Goal: Find specific page/section: Find specific page/section

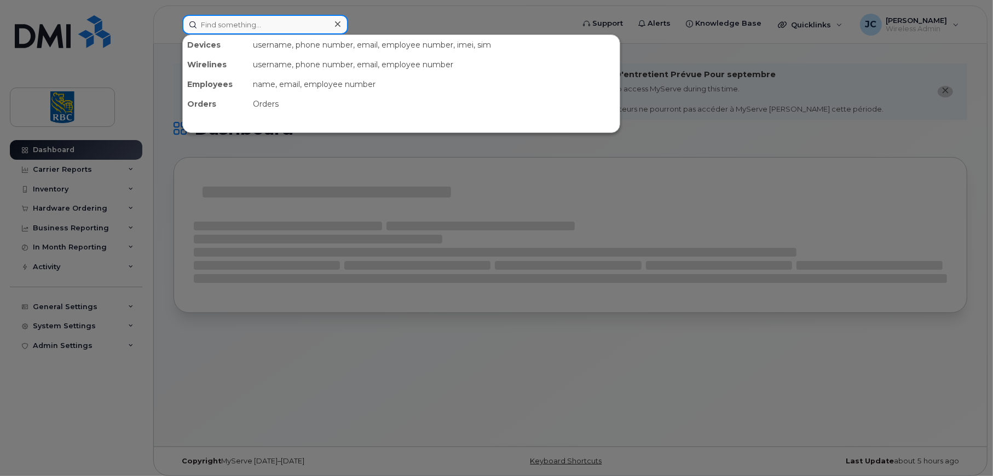
click at [235, 24] on input at bounding box center [265, 25] width 166 height 20
paste input "4163463186"
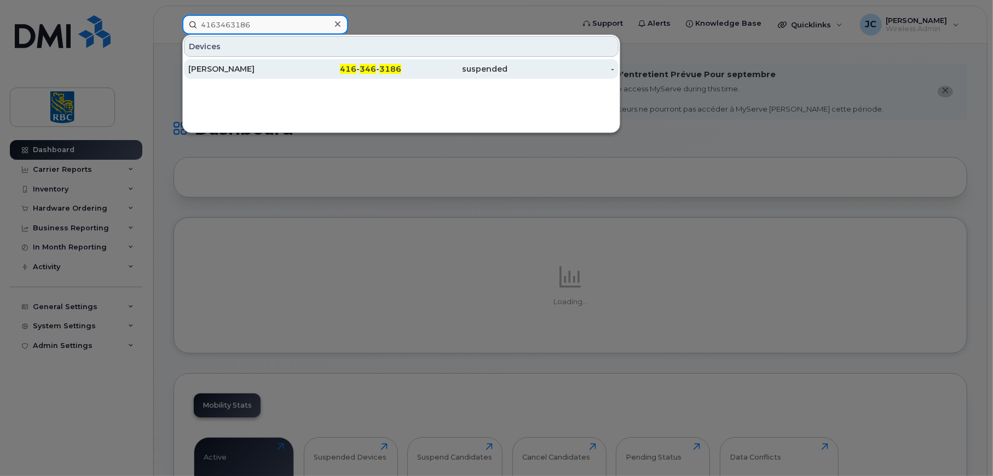
type input "4163463186"
click at [237, 66] on div "[PERSON_NAME]" at bounding box center [241, 68] width 107 height 11
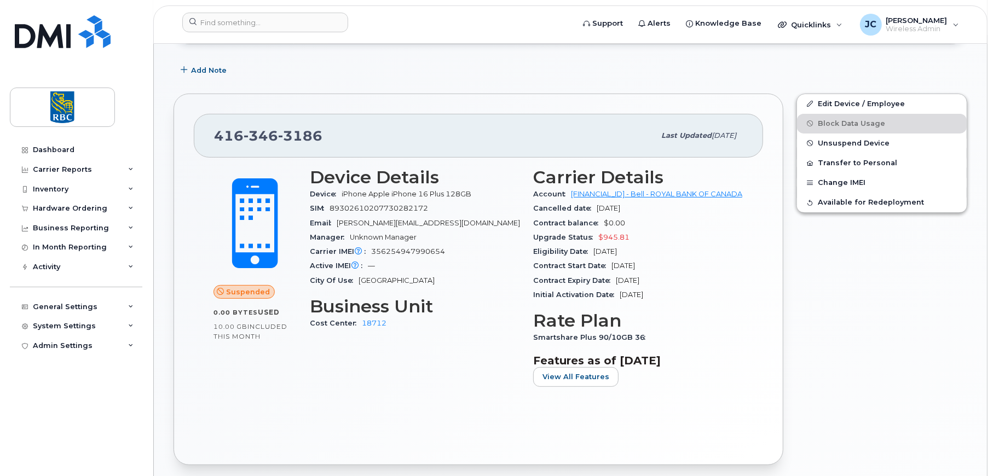
scroll to position [274, 0]
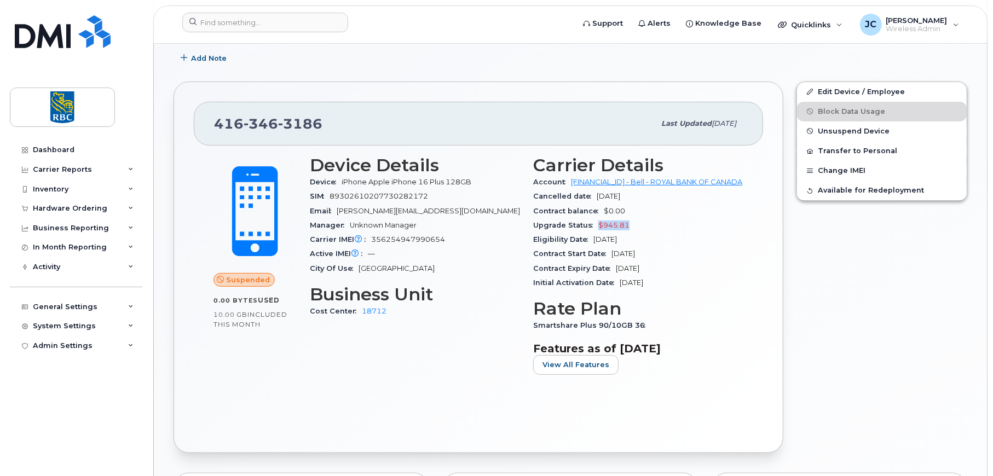
drag, startPoint x: 633, startPoint y: 222, endPoint x: 597, endPoint y: 218, distance: 36.8
click at [597, 218] on div "Upgrade Status $945.81" at bounding box center [638, 225] width 210 height 14
copy span "$945.81"
